Goal: Task Accomplishment & Management: Use online tool/utility

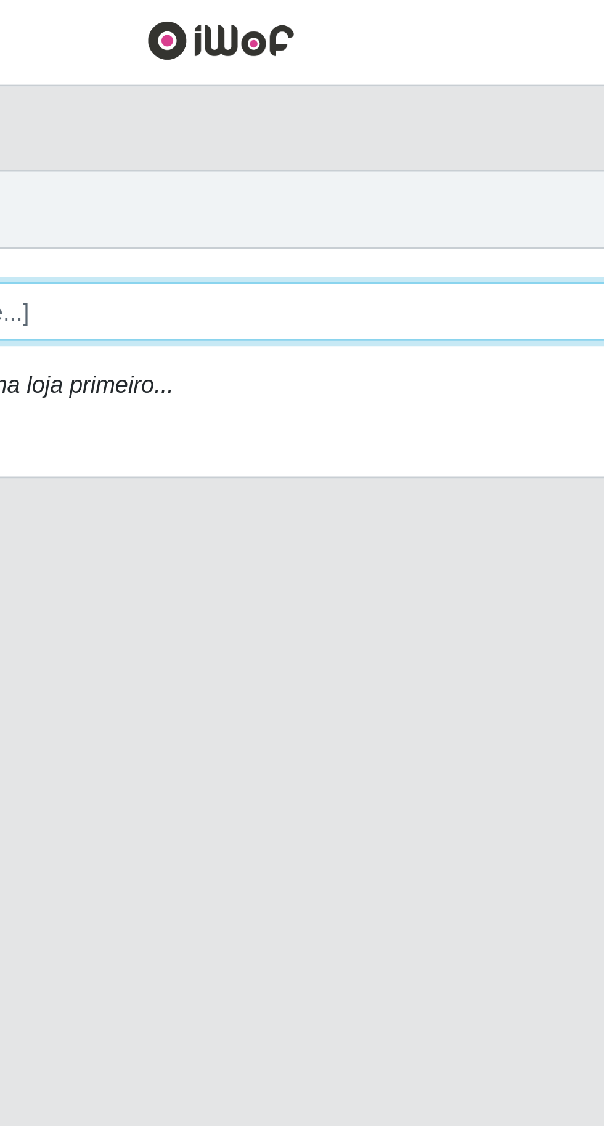
click at [353, 126] on select "[Selecione...] Extraplus - [GEOGRAPHIC_DATA] 03 - [GEOGRAPHIC_DATA]" at bounding box center [371, 117] width 401 height 22
click at [347, 107] on select "[Selecione...] Extraplus - [GEOGRAPHIC_DATA] 03 - [GEOGRAPHIC_DATA]" at bounding box center [371, 117] width 401 height 22
select select "468"
click at [171, 106] on select "[Selecione...] Extraplus - [GEOGRAPHIC_DATA] 03 - [GEOGRAPHIC_DATA]" at bounding box center [371, 117] width 401 height 22
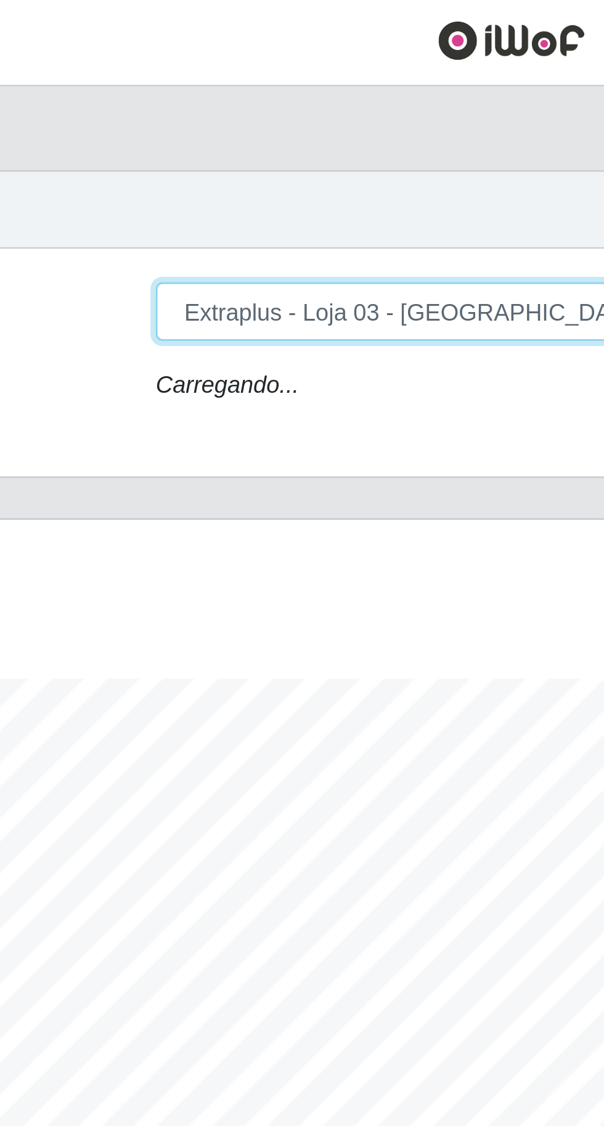
scroll to position [255, 566]
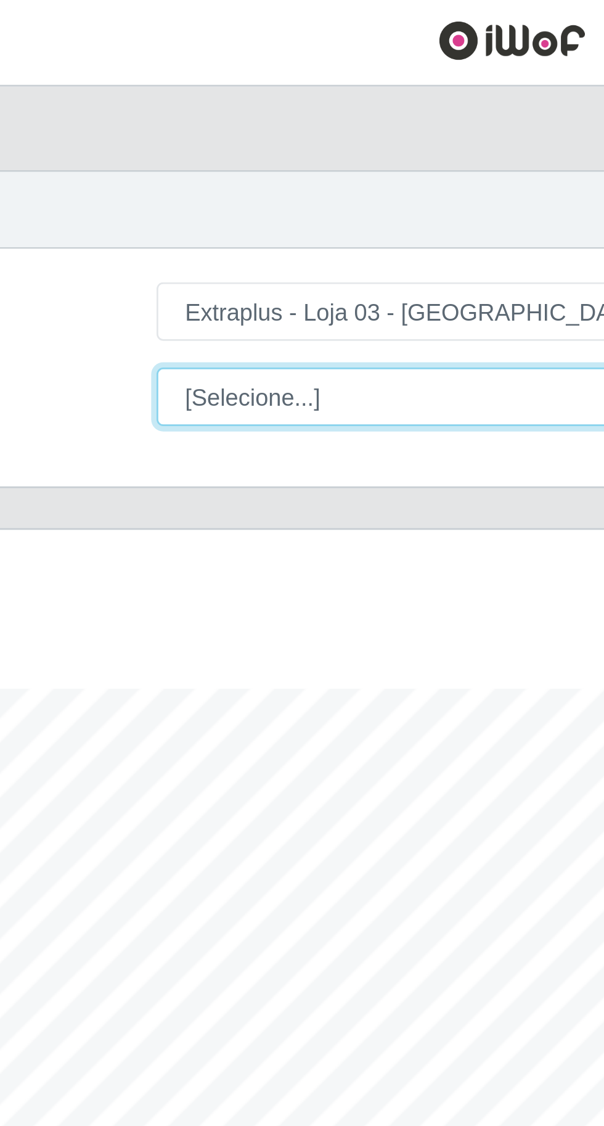
click at [254, 145] on select "[Selecione...] Repositor Repositor + Repositor ++" at bounding box center [371, 148] width 401 height 22
select select "24"
click at [171, 137] on select "[Selecione...] Repositor Repositor + Repositor ++" at bounding box center [371, 148] width 401 height 22
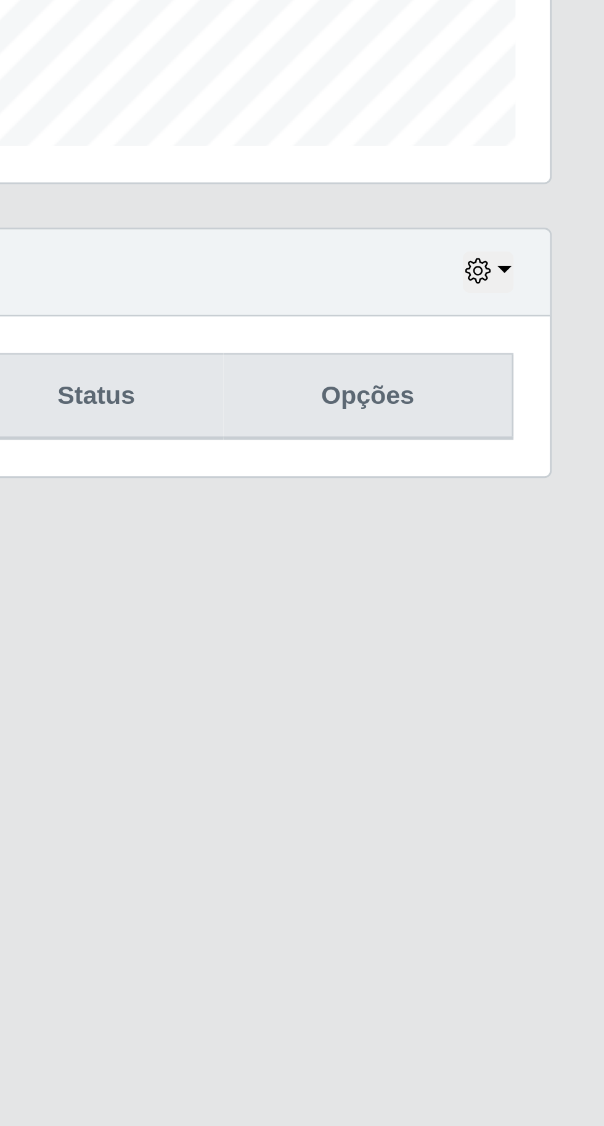
scroll to position [0, 0]
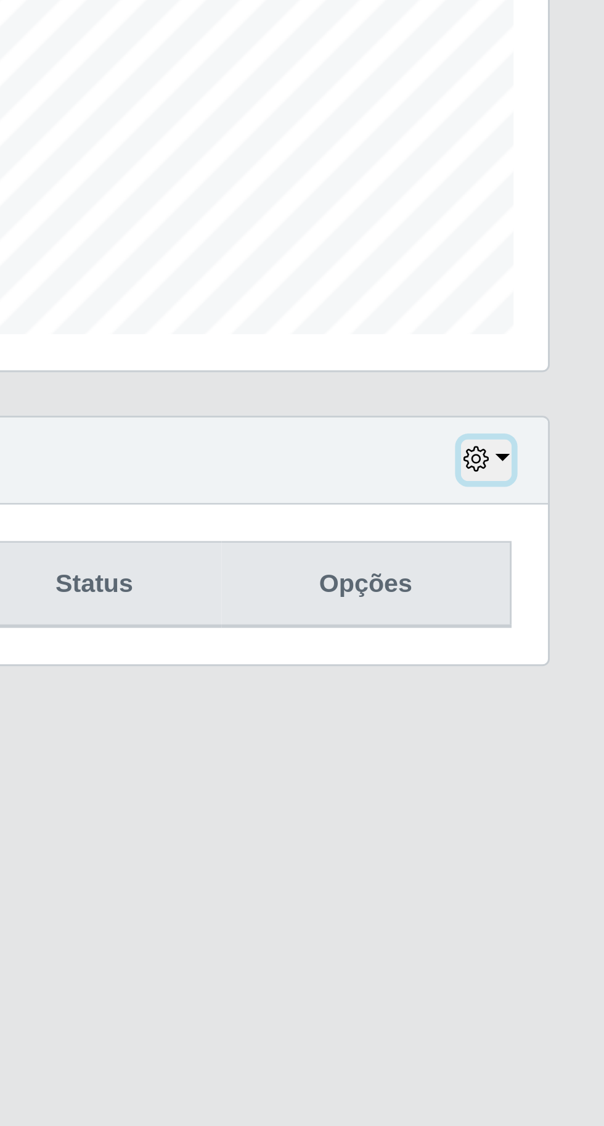
click at [571, 476] on button "button" at bounding box center [563, 483] width 17 height 14
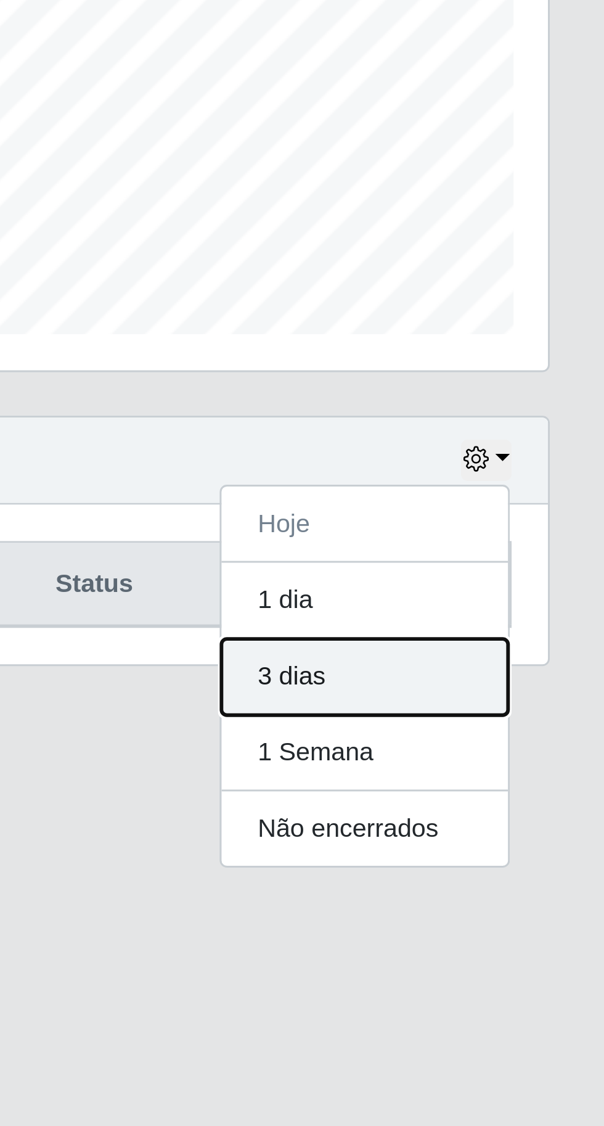
click at [530, 549] on button "3 dias" at bounding box center [522, 557] width 97 height 26
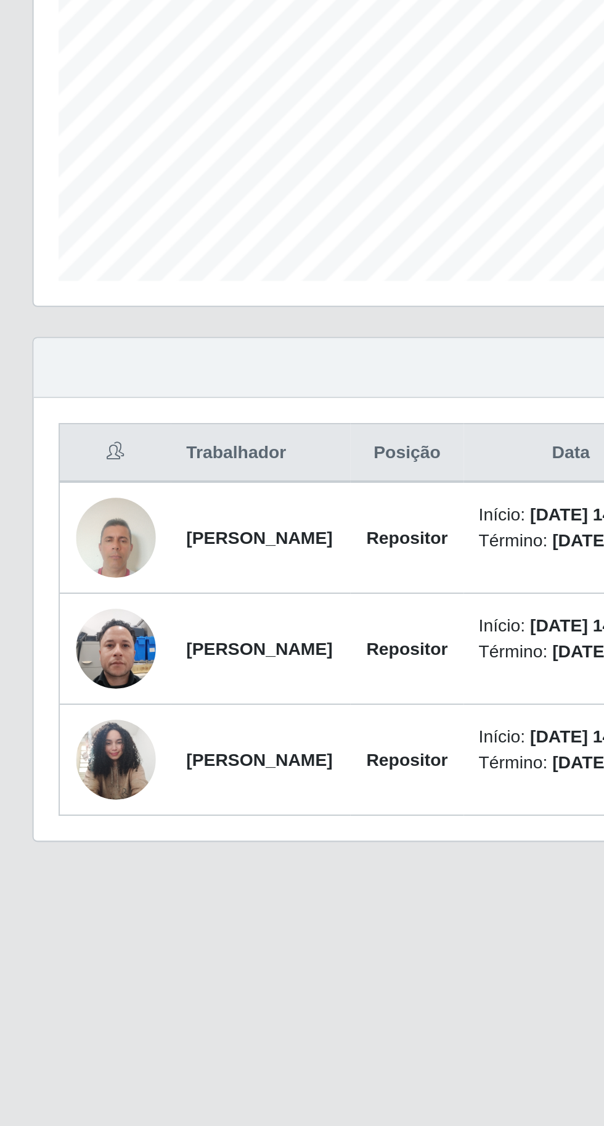
click at [4, 616] on div "Carregando... Buscar Recarregando em 0 segundos... Loja [Selecione...] Extraplu…" at bounding box center [302, 399] width 604 height 668
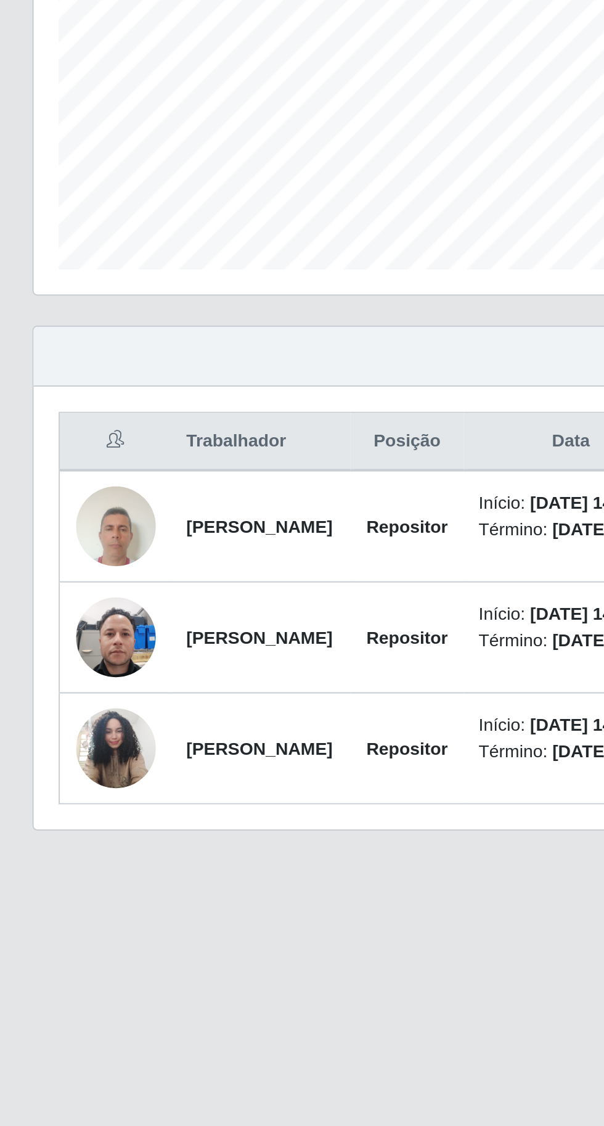
click at [62, 648] on img at bounding box center [59, 622] width 39 height 52
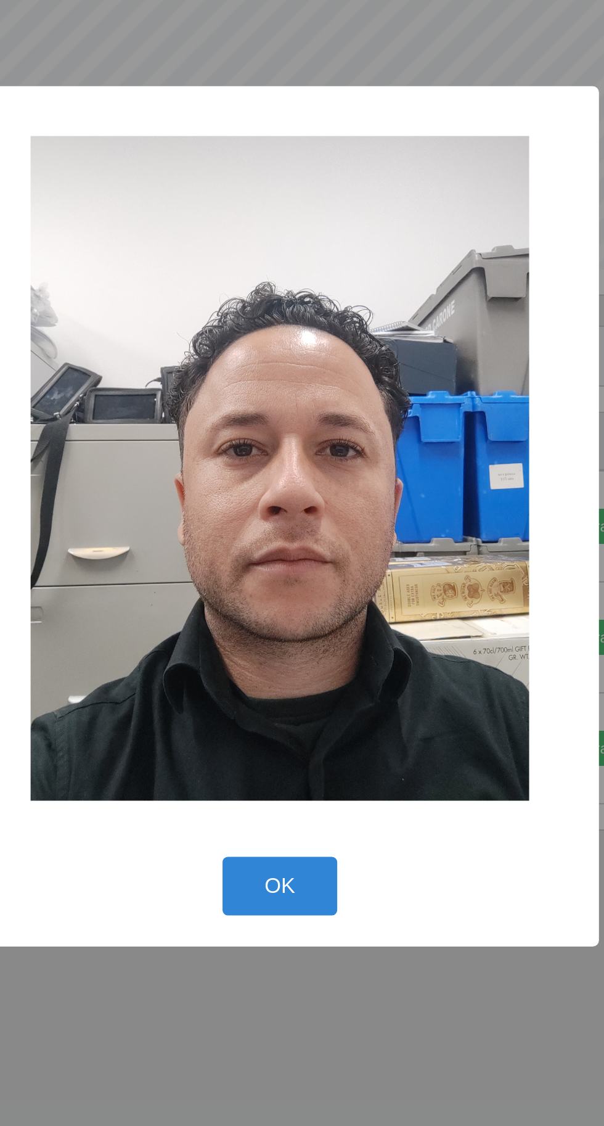
click at [245, 816] on div "× OK Cancel" at bounding box center [302, 563] width 604 height 1126
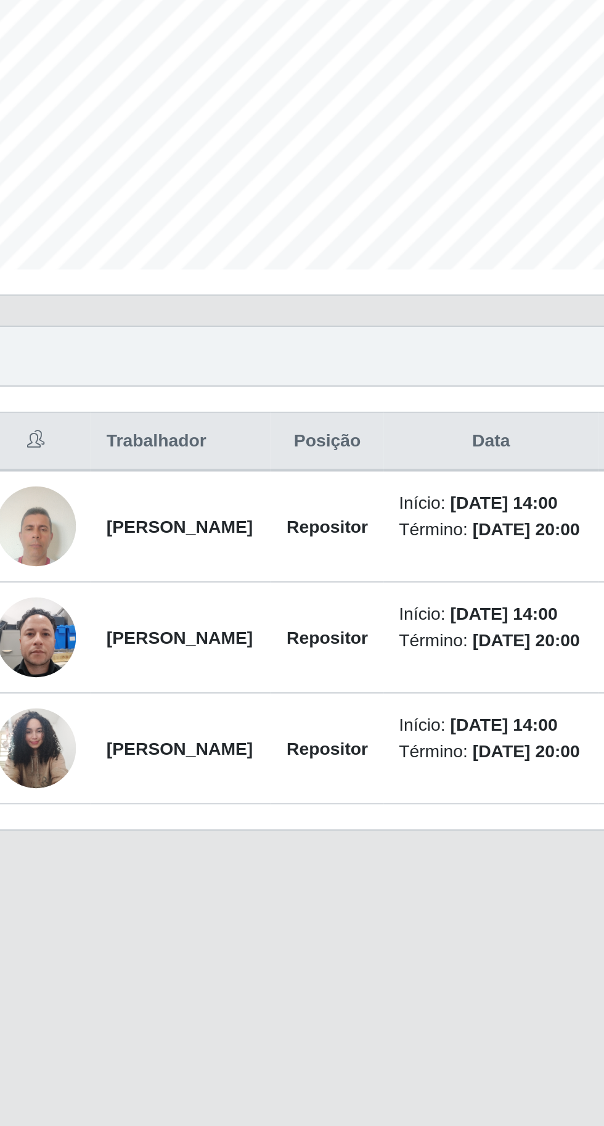
click at [63, 704] on img at bounding box center [59, 677] width 39 height 53
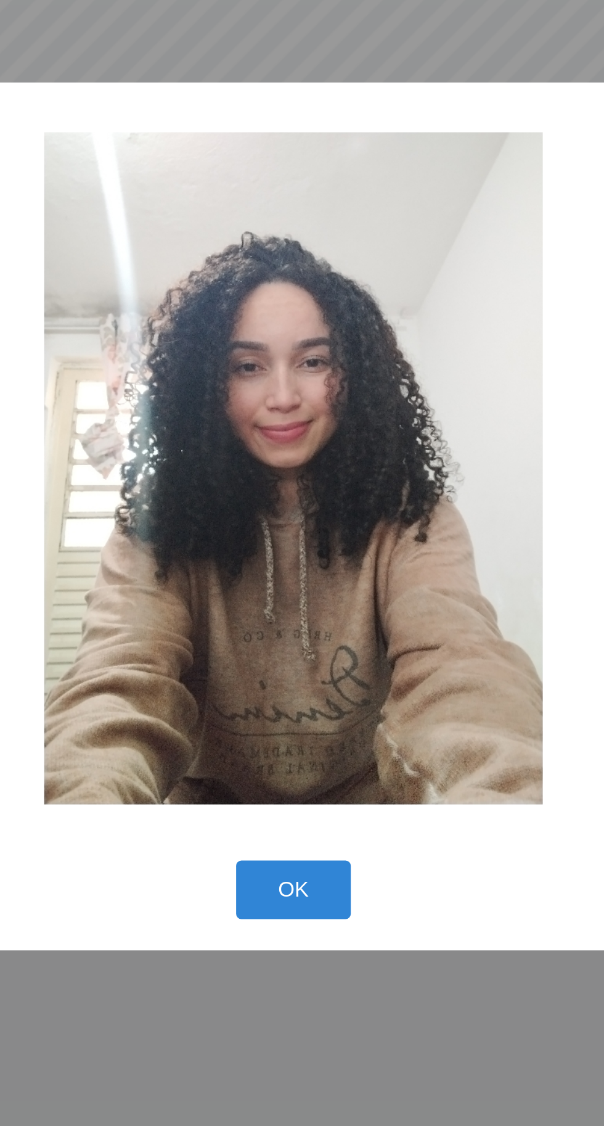
click at [311, 748] on button "OK" at bounding box center [302, 747] width 57 height 29
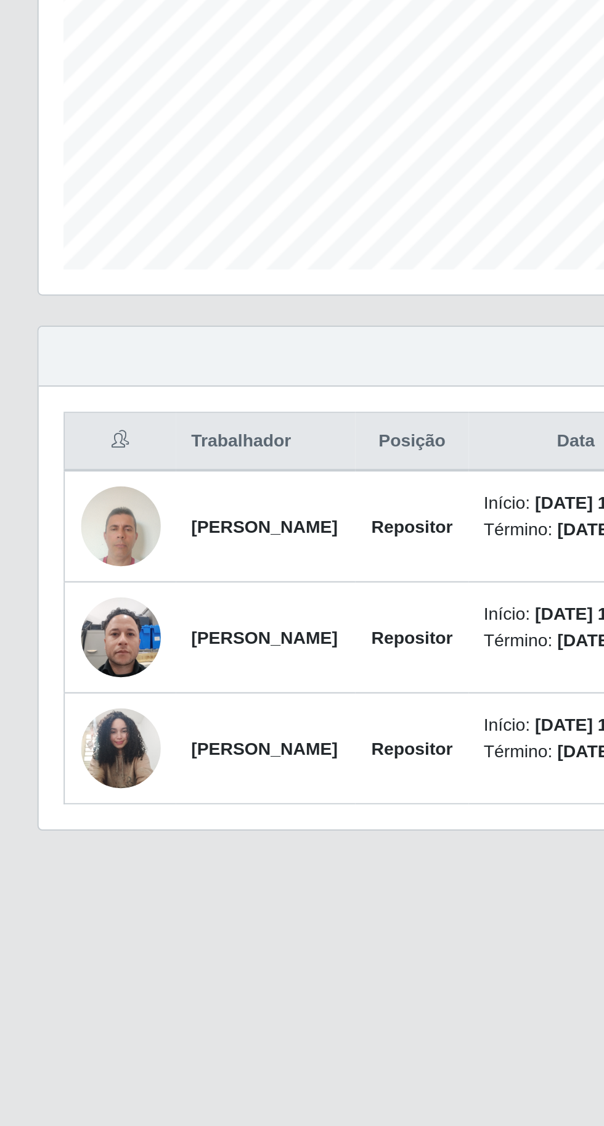
click at [55, 578] on img at bounding box center [59, 568] width 39 height 52
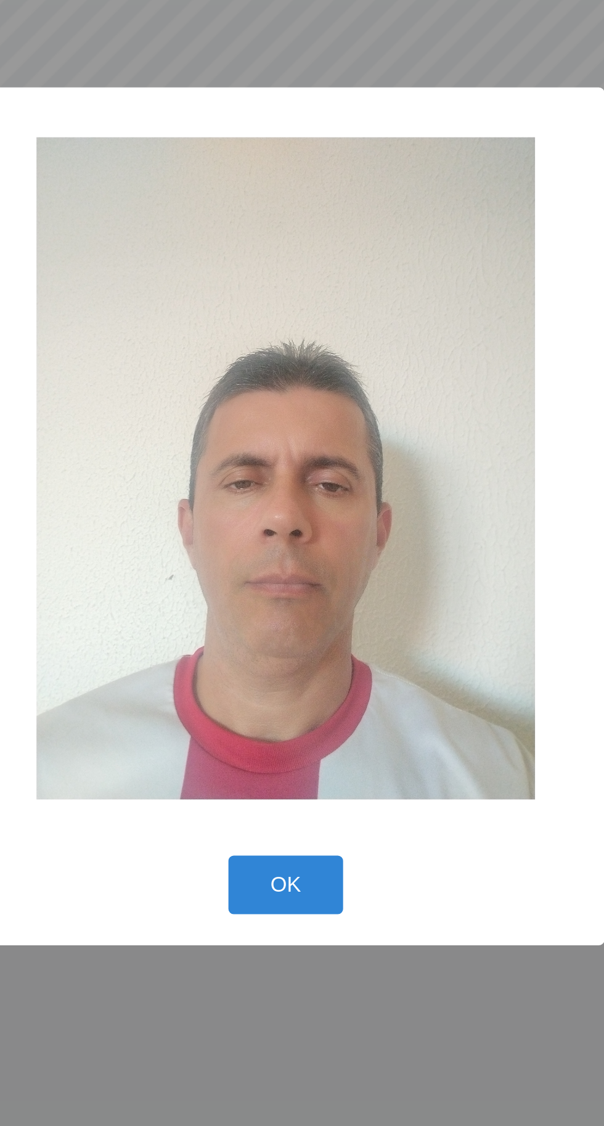
click at [311, 758] on button "OK" at bounding box center [302, 744] width 57 height 29
